Goal: Communication & Community: Connect with others

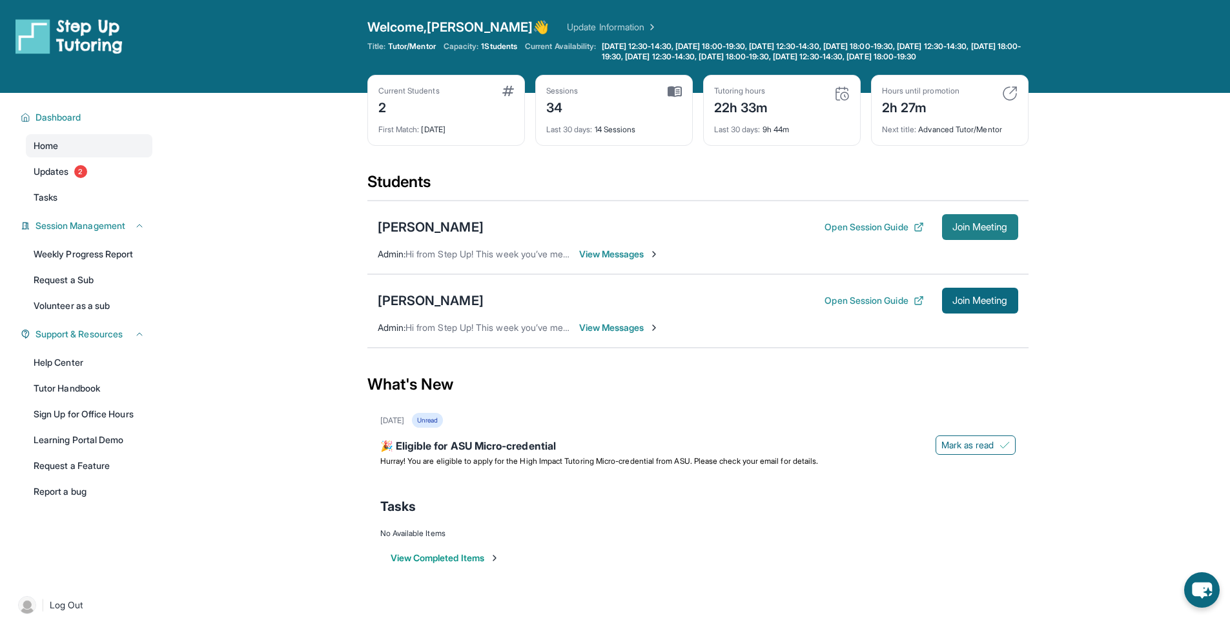
click at [947, 239] on button "Join Meeting" at bounding box center [980, 227] width 76 height 26
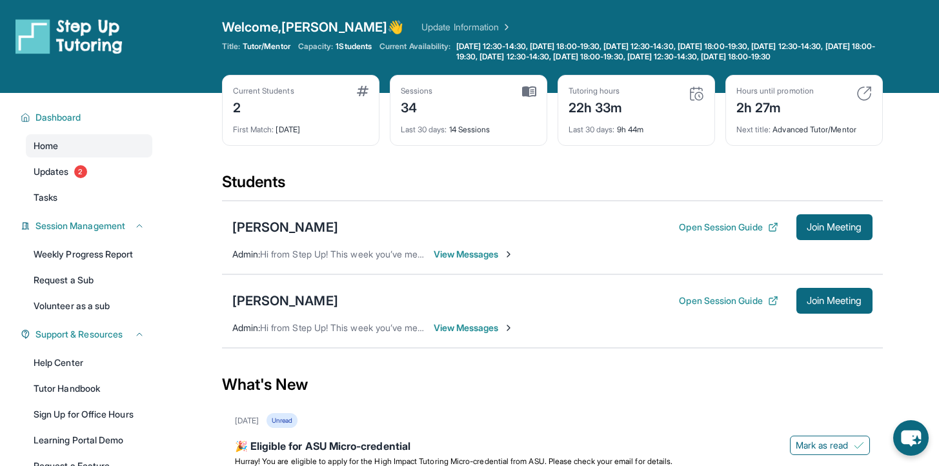
scroll to position [23, 0]
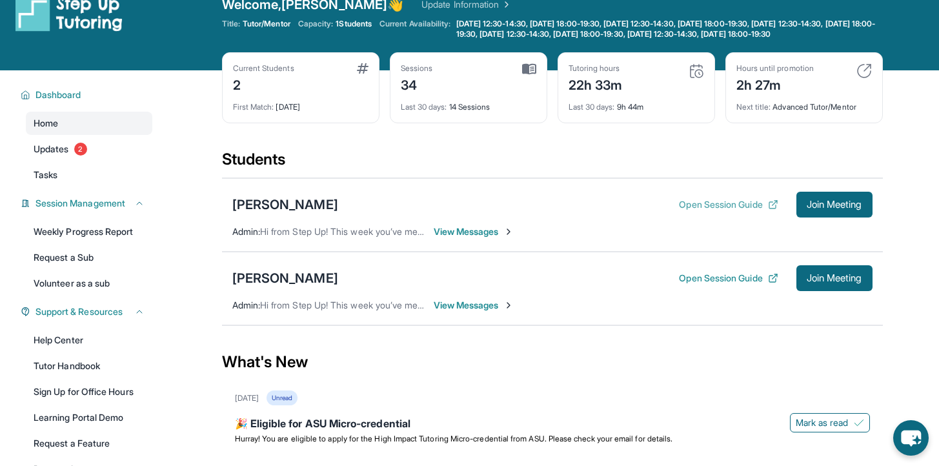
click at [733, 211] on button "Open Session Guide" at bounding box center [728, 204] width 99 height 13
click at [462, 238] on span "View Messages" at bounding box center [474, 231] width 81 height 13
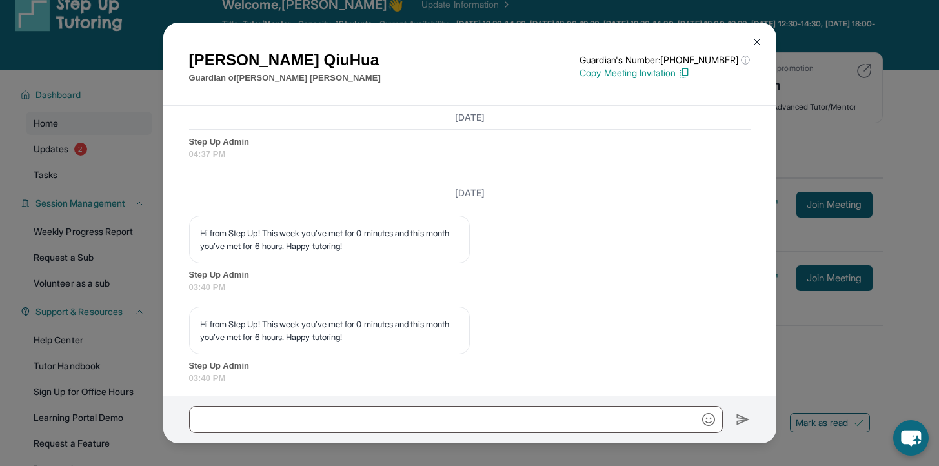
click at [727, 211] on div "[DATE] <p>**New Step Up [PERSON_NAME] Chat**: Hi [PERSON_NAME]! This is the sta…" at bounding box center [469, 251] width 613 height 290
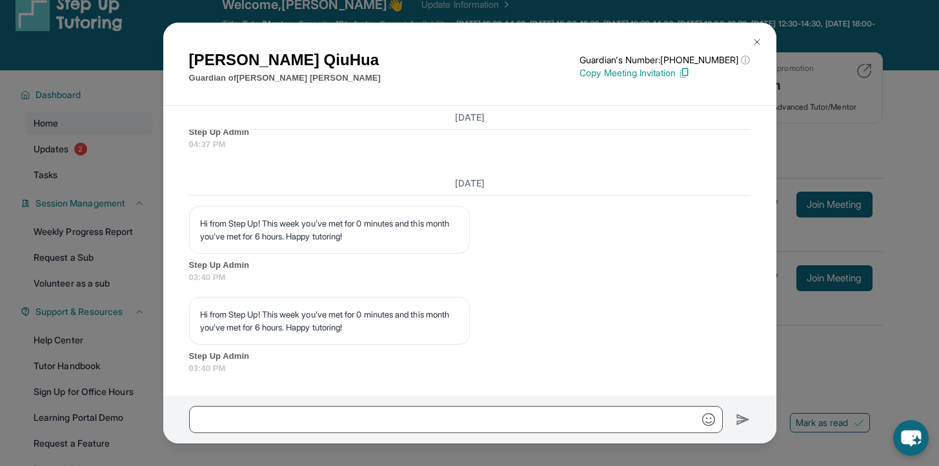
scroll to position [15756, 0]
click at [871, 174] on div "[PERSON_NAME] Guardian of [PERSON_NAME] Guardian's Number: [PHONE_NUMBER] ⓘ Thi…" at bounding box center [469, 233] width 939 height 466
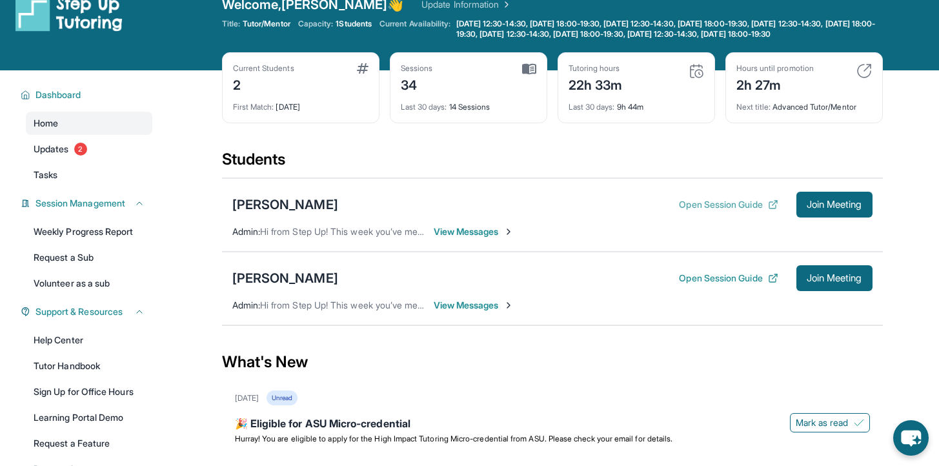
click at [769, 208] on icon at bounding box center [772, 205] width 6 height 6
